Goal: Task Accomplishment & Management: Use online tool/utility

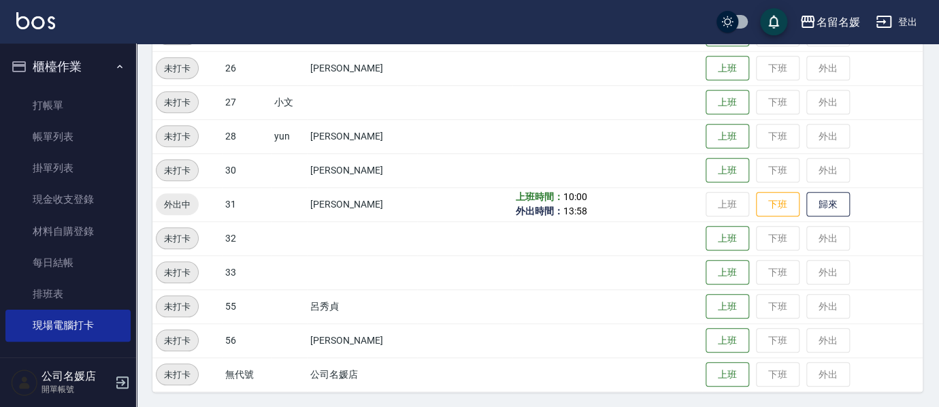
scroll to position [71, 0]
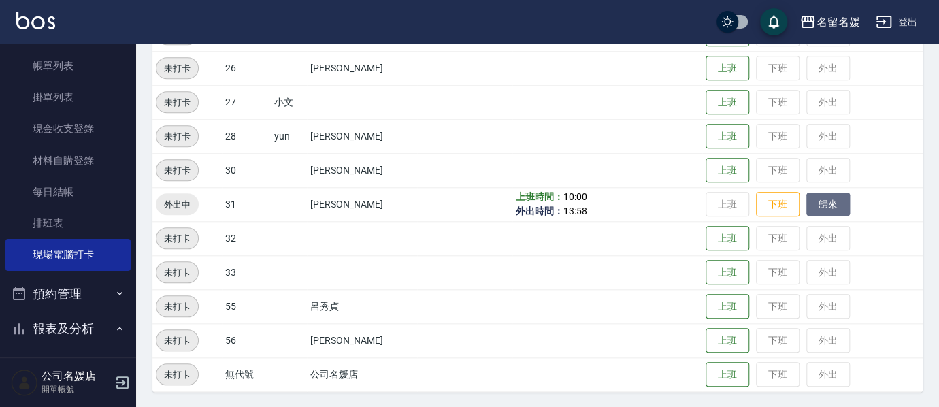
click at [830, 201] on button "歸來" at bounding box center [829, 205] width 44 height 24
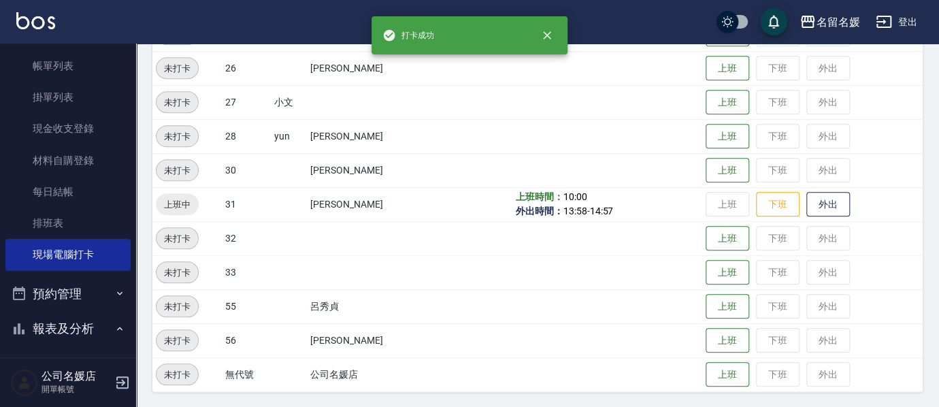
scroll to position [0, 0]
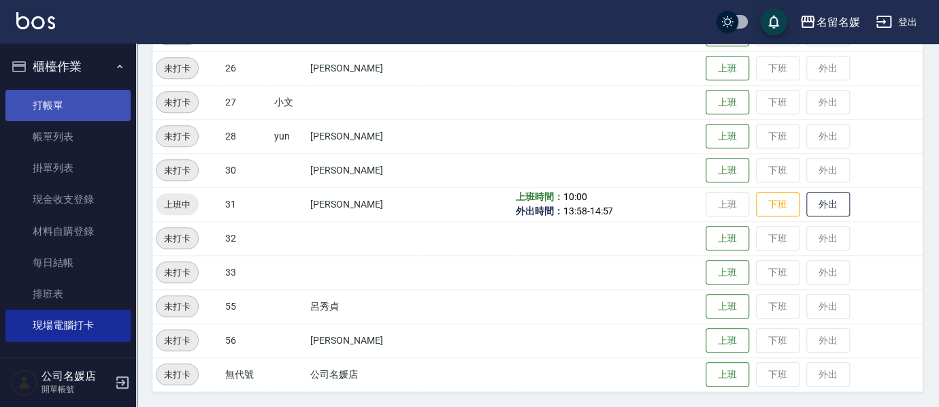
click at [76, 113] on link "打帳單" at bounding box center [67, 105] width 125 height 31
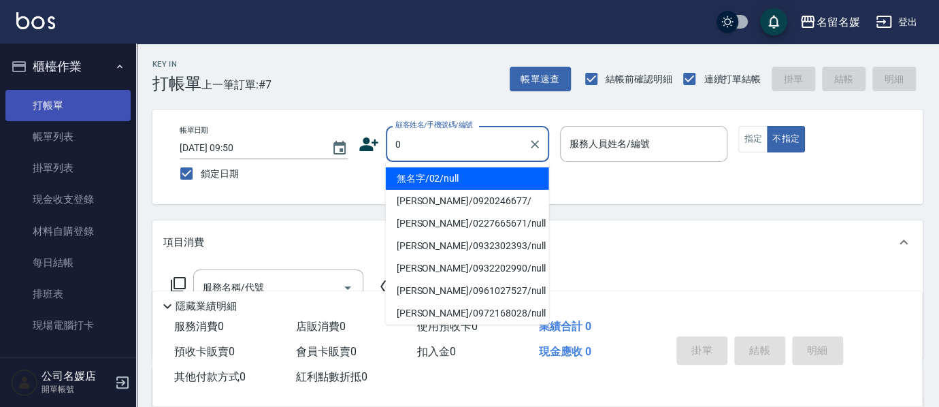
type input "0"
type input "03"
type input "無名字/02/null"
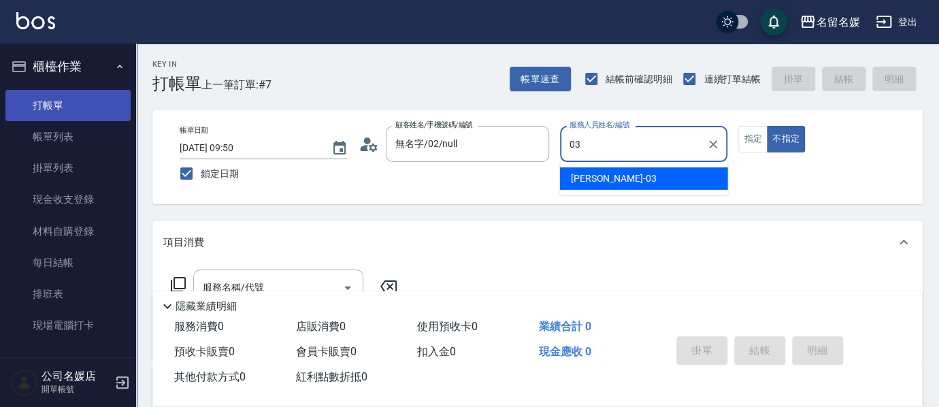
type input "03"
type button "false"
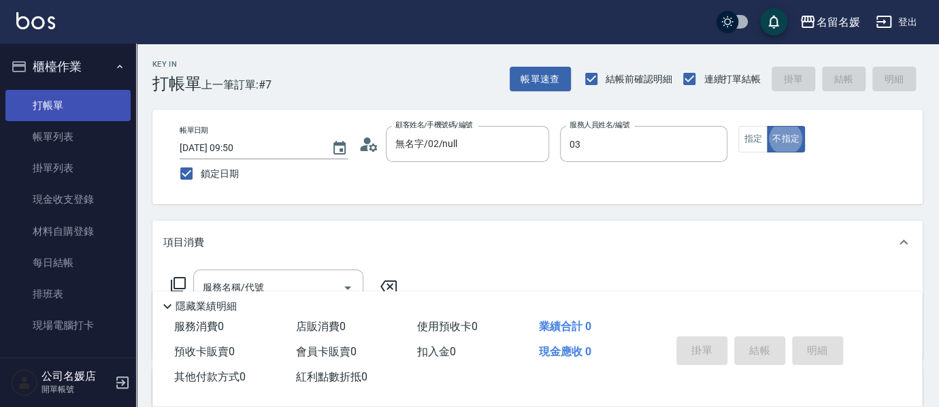
type input "[PERSON_NAME]-03"
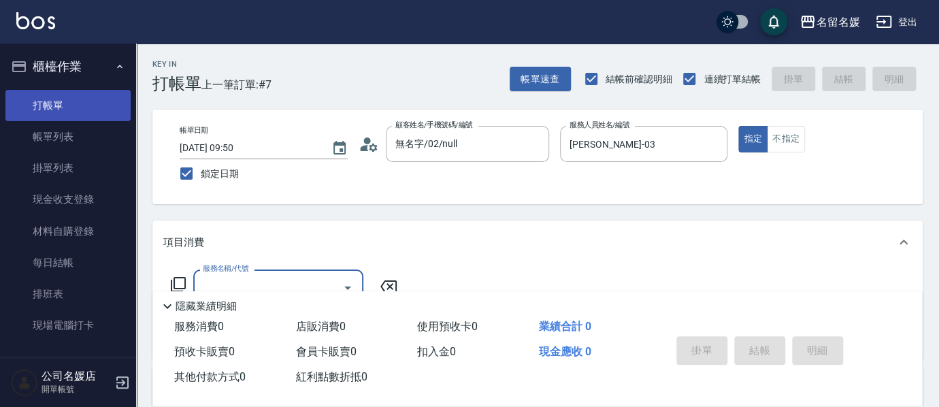
type input "新客人 姓名未設定/0/null"
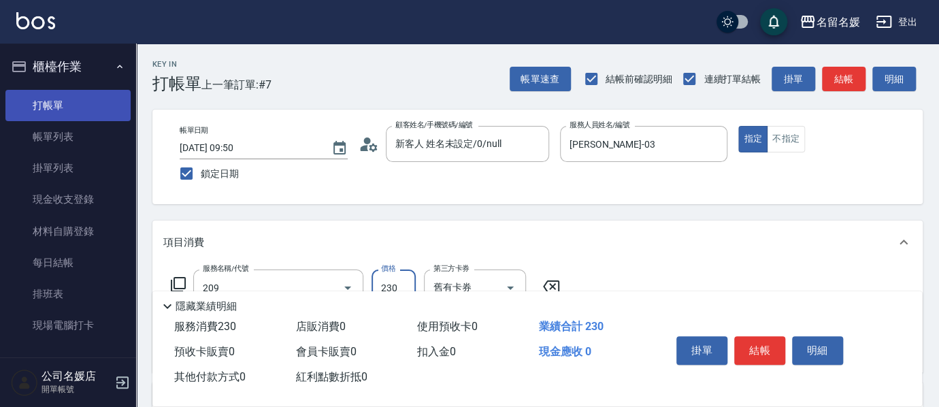
type input "洗髮券-(卡)230(209)"
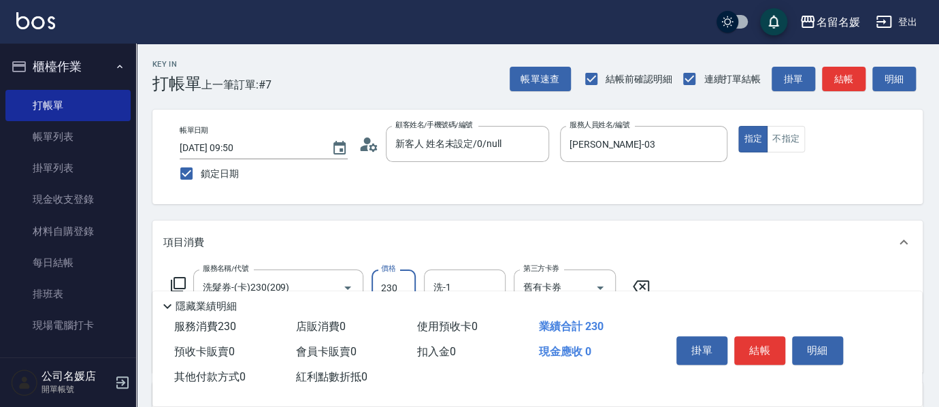
scroll to position [185, 0]
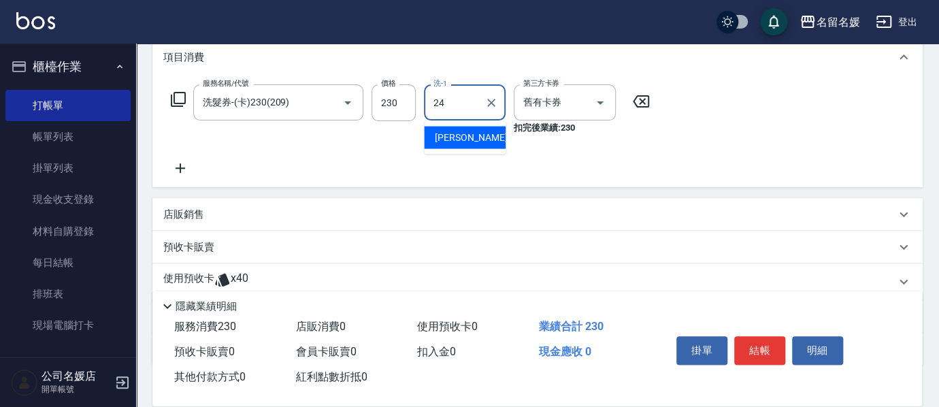
type input "[PERSON_NAME]-24"
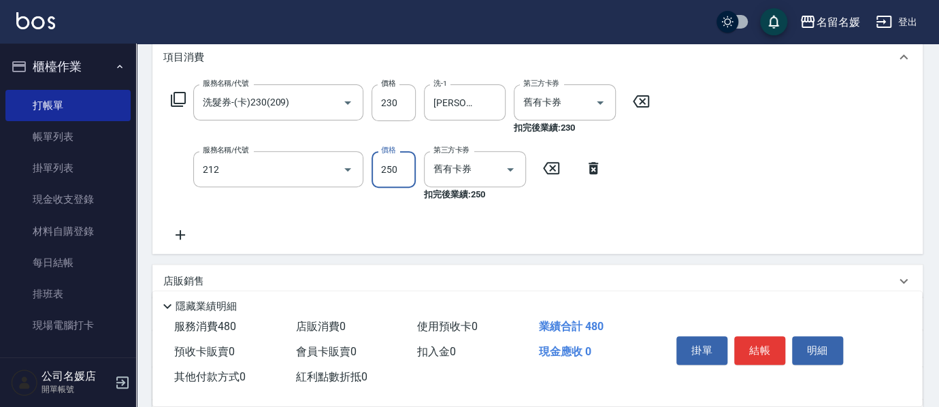
type input "洗髮券-(卡)250(212)"
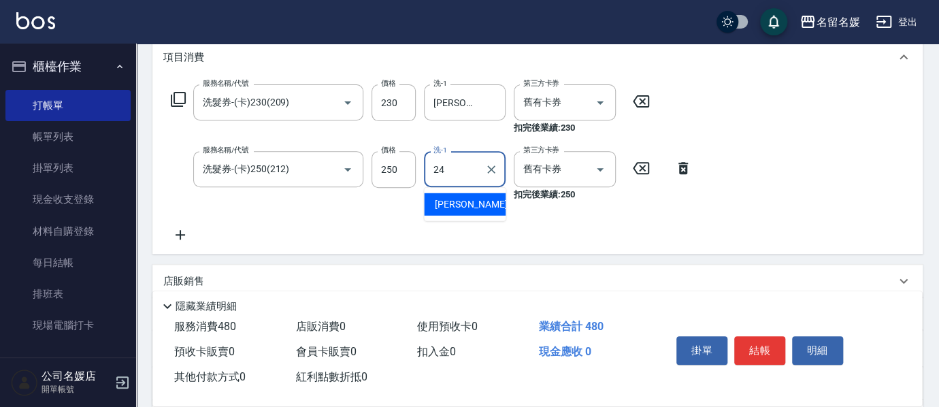
type input "[PERSON_NAME]-24"
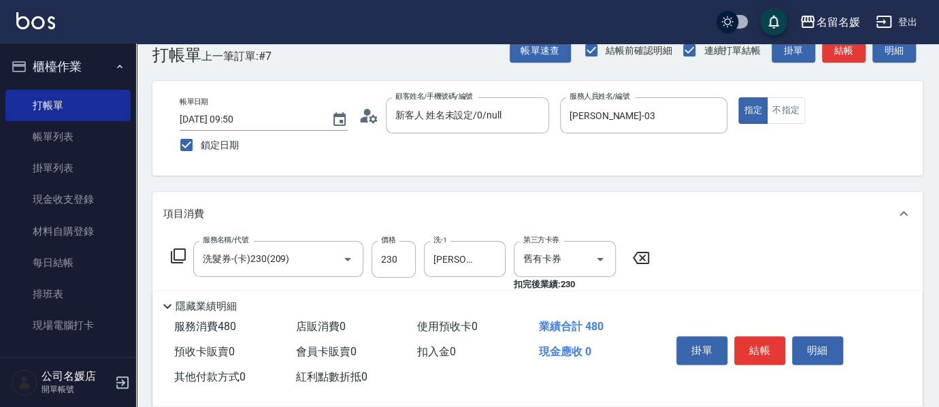
scroll to position [0, 0]
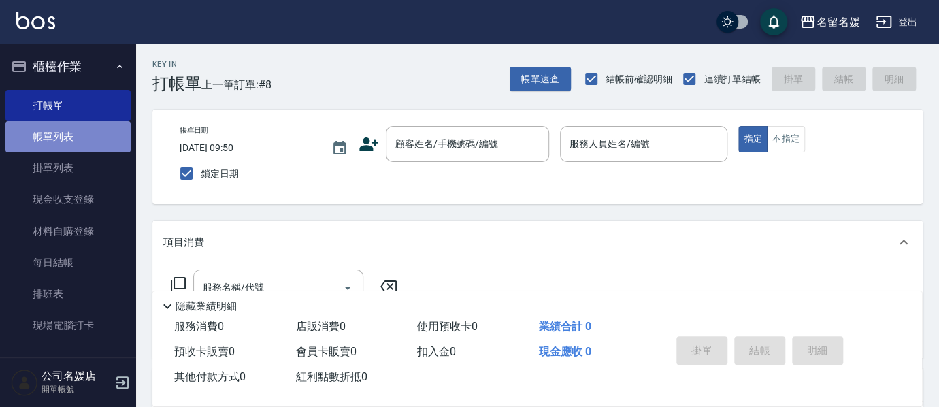
click at [76, 129] on link "帳單列表" at bounding box center [67, 136] width 125 height 31
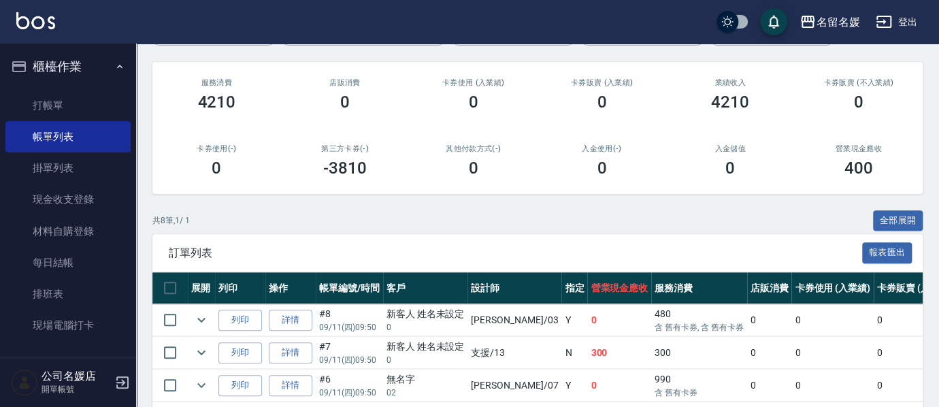
scroll to position [185, 0]
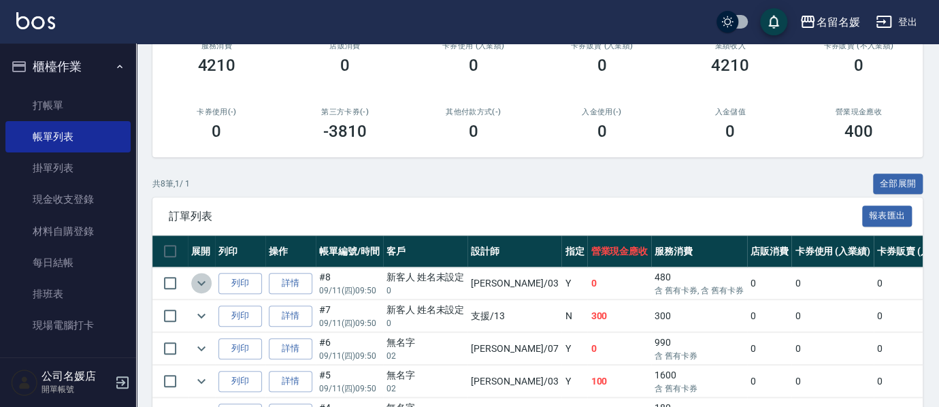
click at [207, 285] on icon "expand row" at bounding box center [201, 283] width 16 height 16
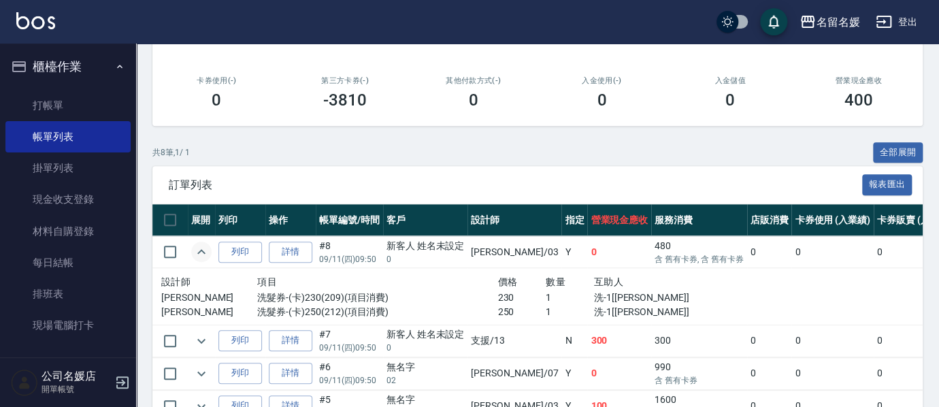
scroll to position [247, 0]
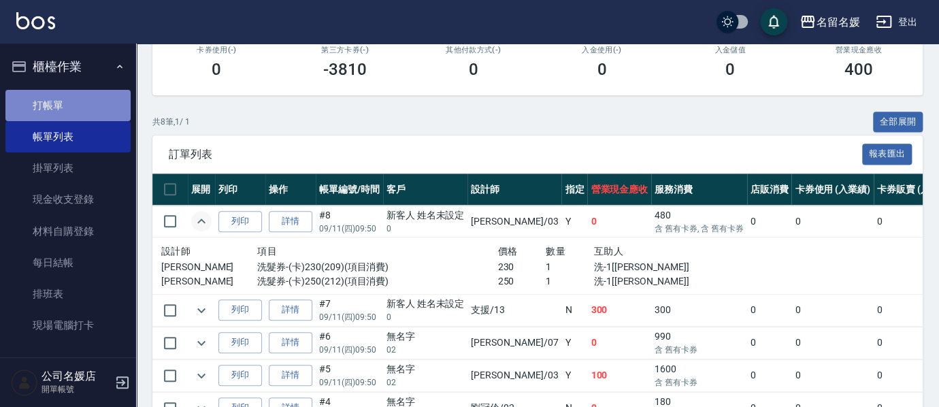
click at [80, 107] on link "打帳單" at bounding box center [67, 105] width 125 height 31
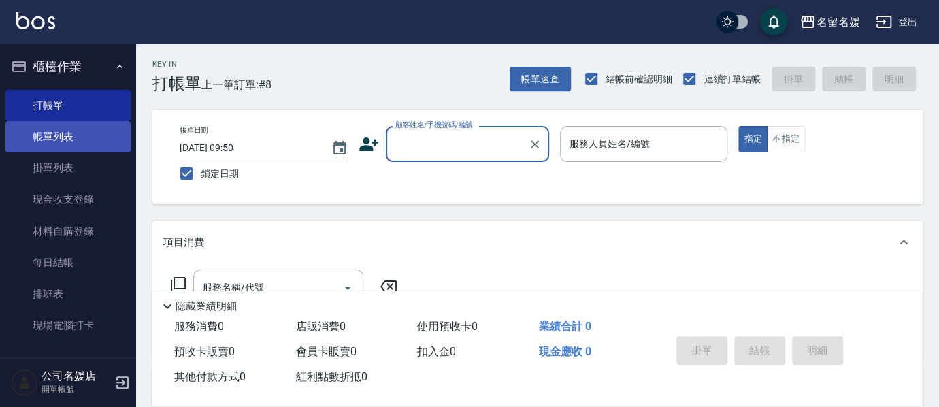
click at [47, 138] on link "帳單列表" at bounding box center [67, 136] width 125 height 31
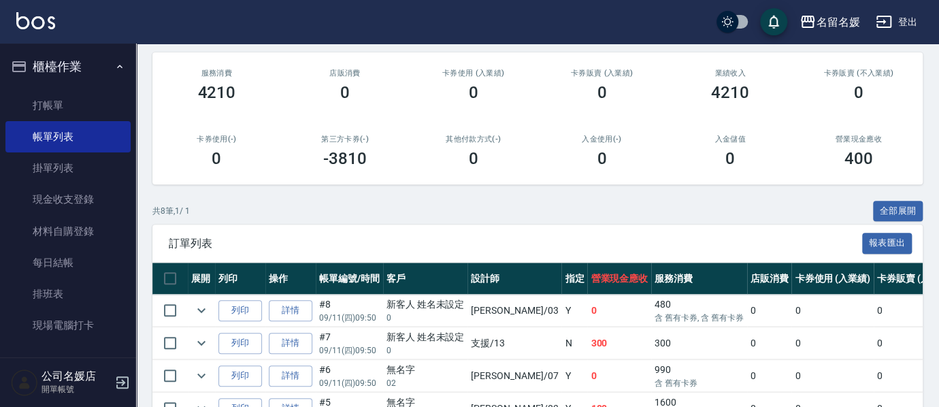
scroll to position [185, 0]
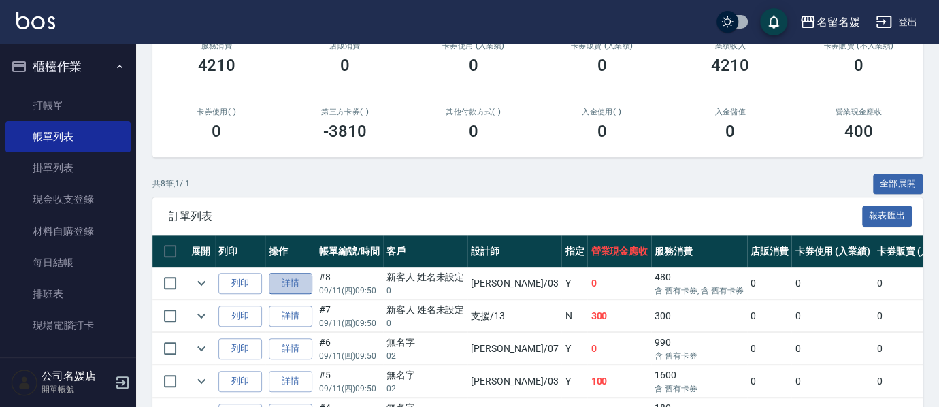
click at [283, 282] on link "詳情" at bounding box center [291, 283] width 44 height 21
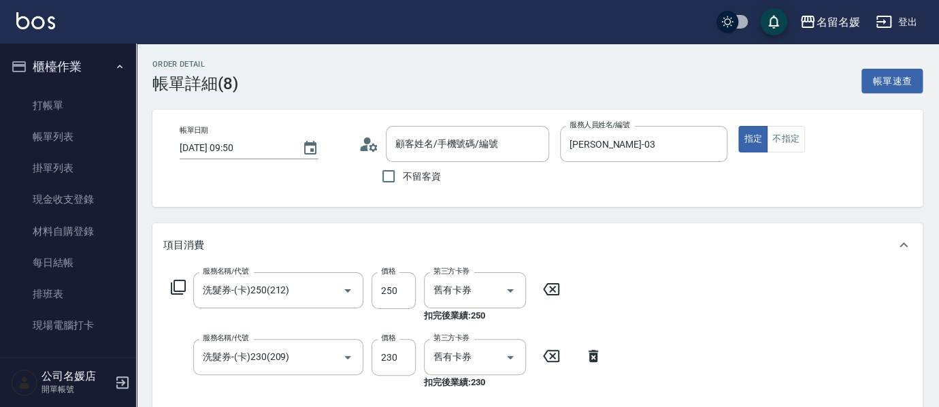
type input "[DATE] 09:50"
type input "[PERSON_NAME]-03"
type input "洗髮券-(卡)250(212)"
type input "洗髮券-(卡)230(209)"
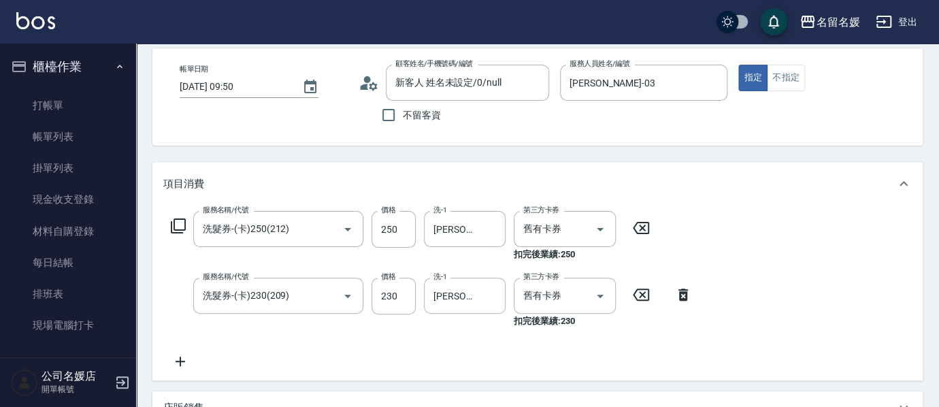
type input "新客人 姓名未設定/0/null"
click at [488, 220] on button "Clear" at bounding box center [491, 229] width 19 height 19
type input "yun-28"
click at [510, 148] on div "Order detail 帳單詳細 (8) 帳單速查 帳單日期 [DATE] 09:50 顧客姓名/手機號碼/編號 新客人 姓名未設定/0/null 顧客姓名…" at bounding box center [537, 355] width 803 height 746
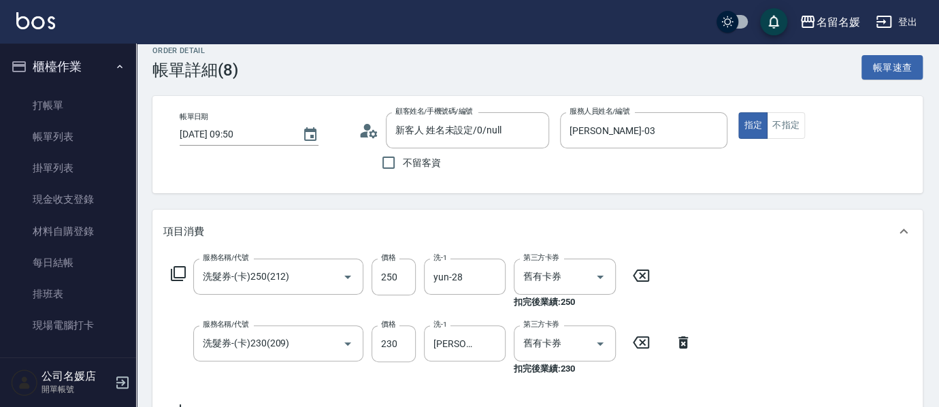
scroll to position [0, 0]
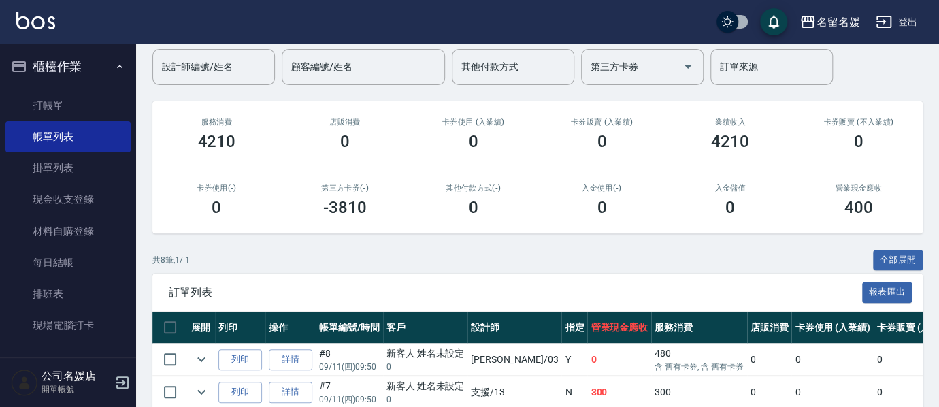
scroll to position [123, 0]
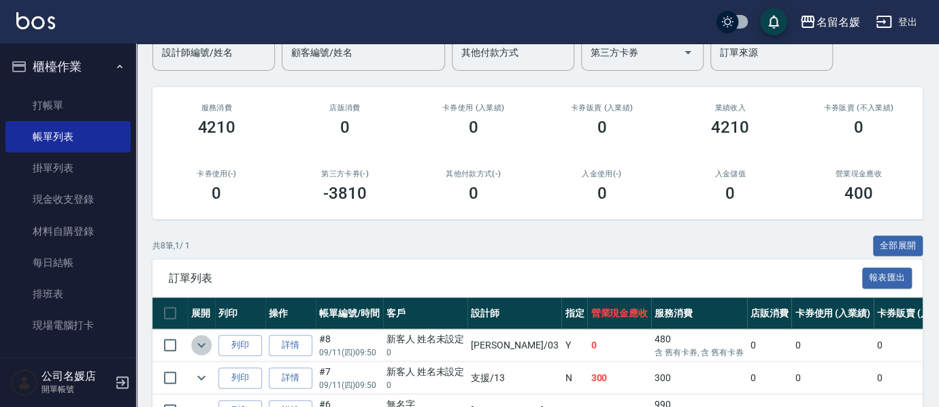
click at [203, 344] on icon "expand row" at bounding box center [201, 345] width 8 height 5
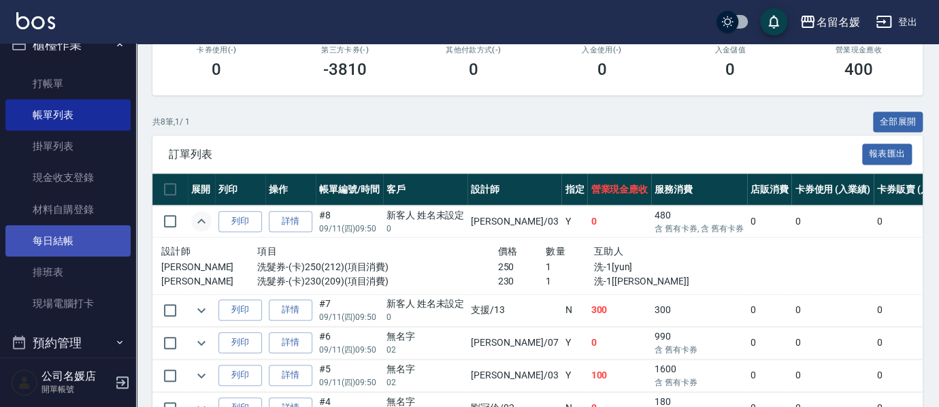
scroll to position [0, 0]
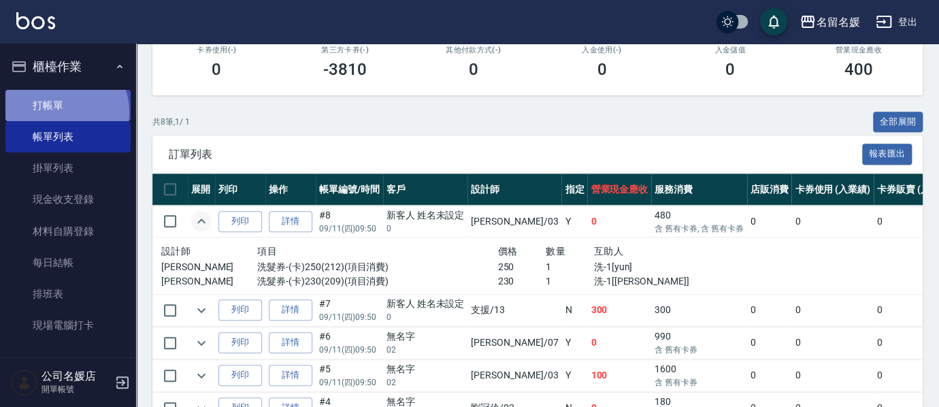
click at [58, 111] on link "打帳單" at bounding box center [67, 105] width 125 height 31
